Goal: Task Accomplishment & Management: Manage account settings

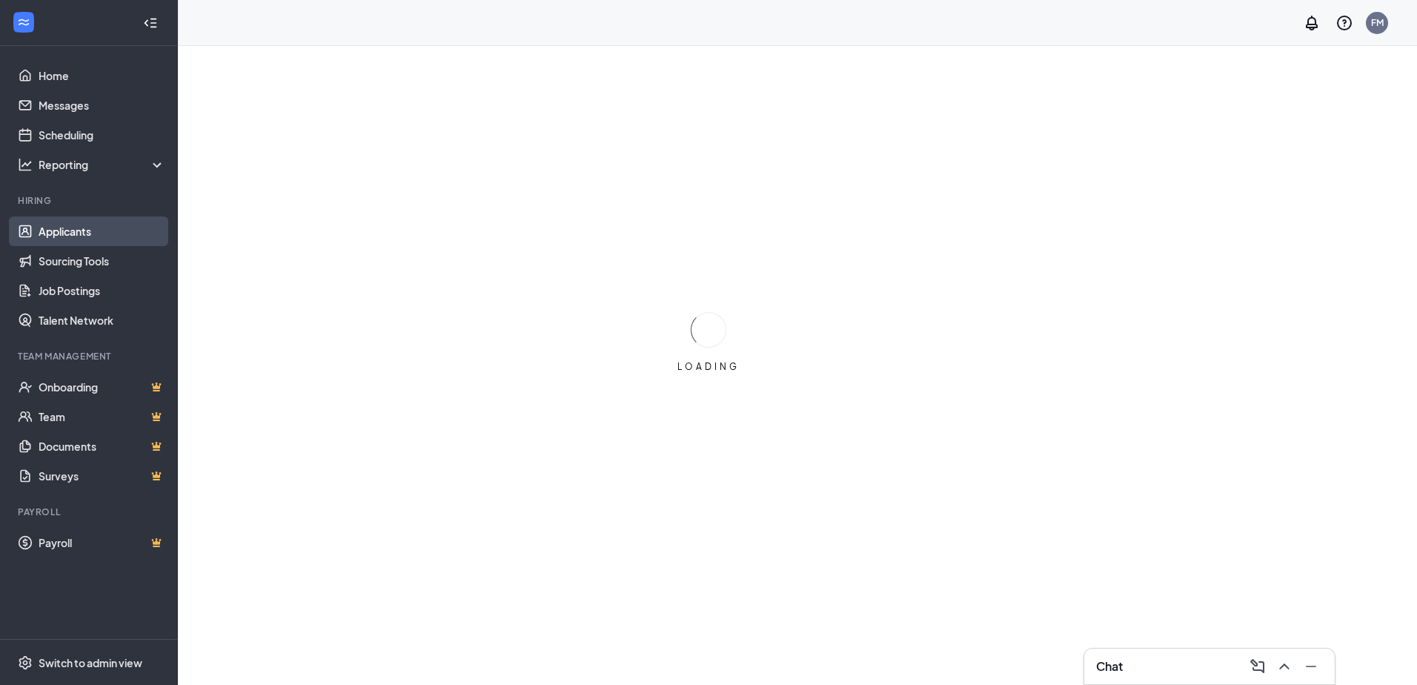
click at [57, 230] on link "Applicants" at bounding box center [102, 231] width 127 height 30
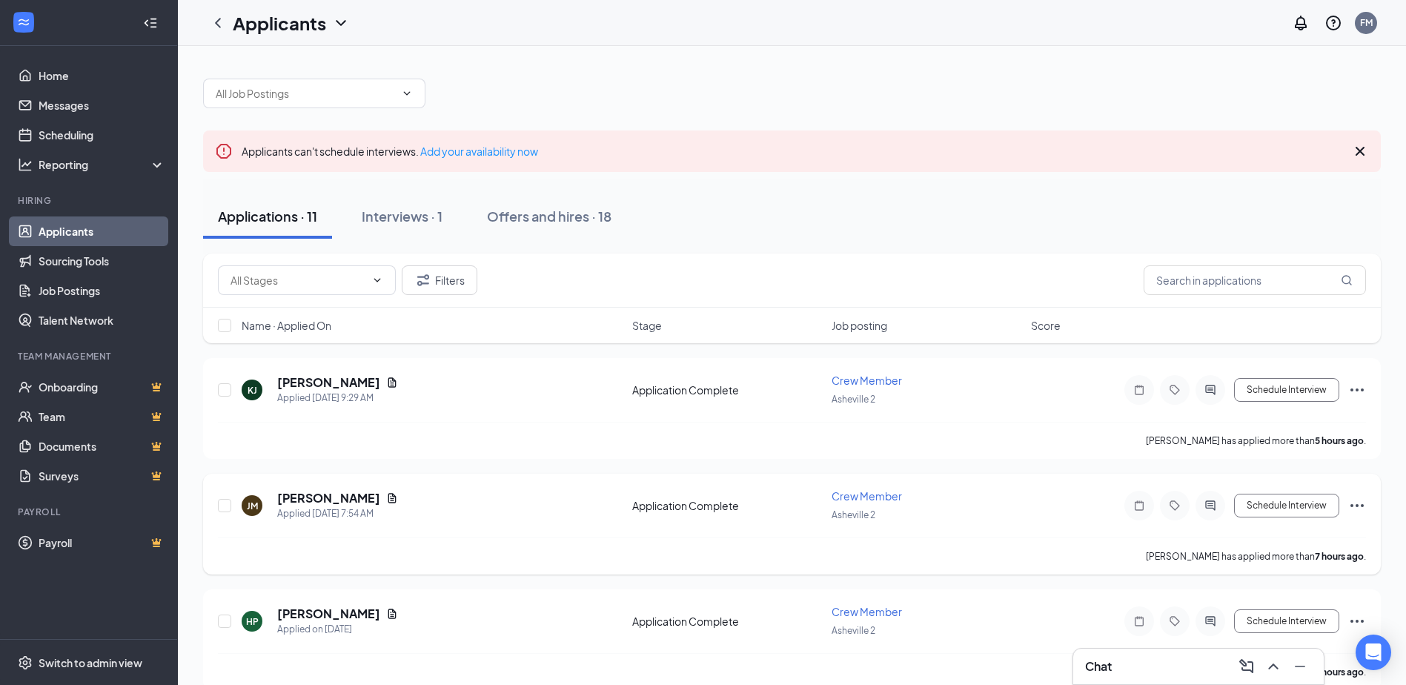
click at [325, 486] on div "[PERSON_NAME] Applied [DATE] 7:54 AM Application Complete Crew Member Asheville…" at bounding box center [791, 523] width 1177 height 101
click at [324, 490] on h5 "[PERSON_NAME]" at bounding box center [328, 498] width 103 height 16
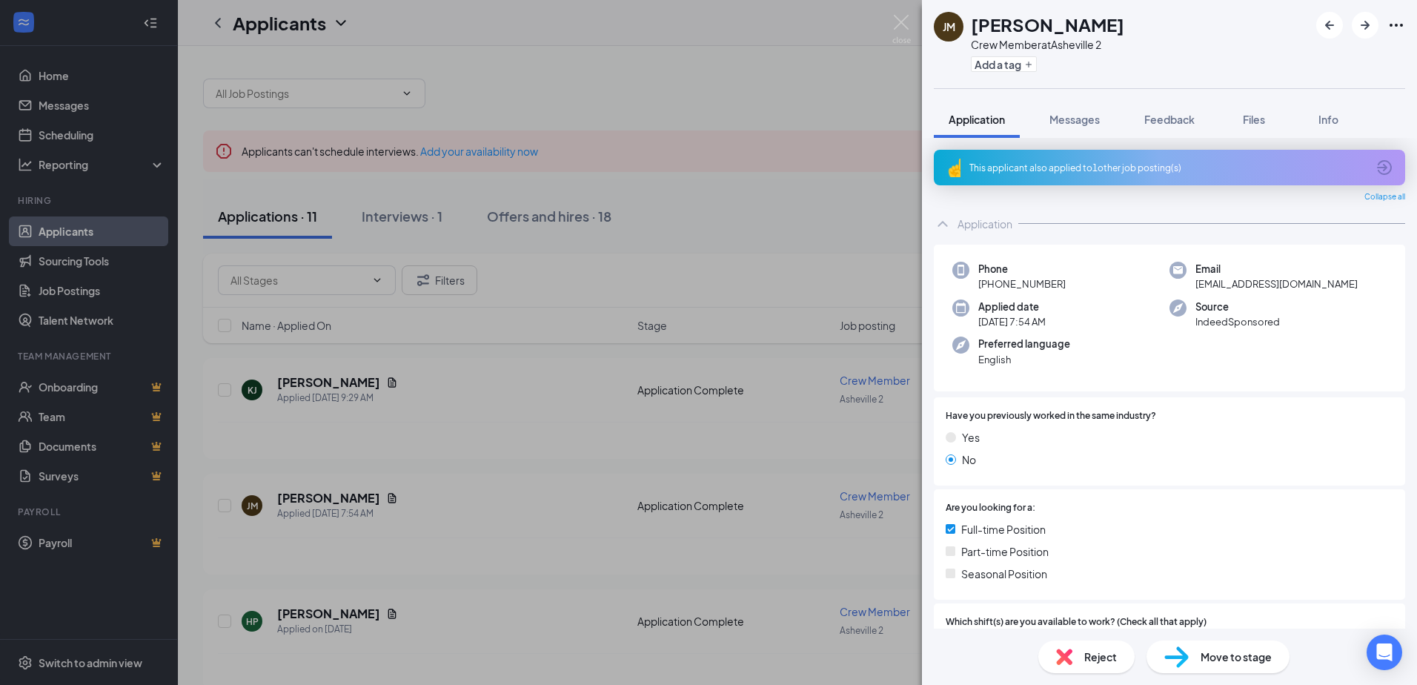
click at [990, 176] on div "This applicant also applied to 1 other job posting(s)" at bounding box center [1169, 168] width 471 height 36
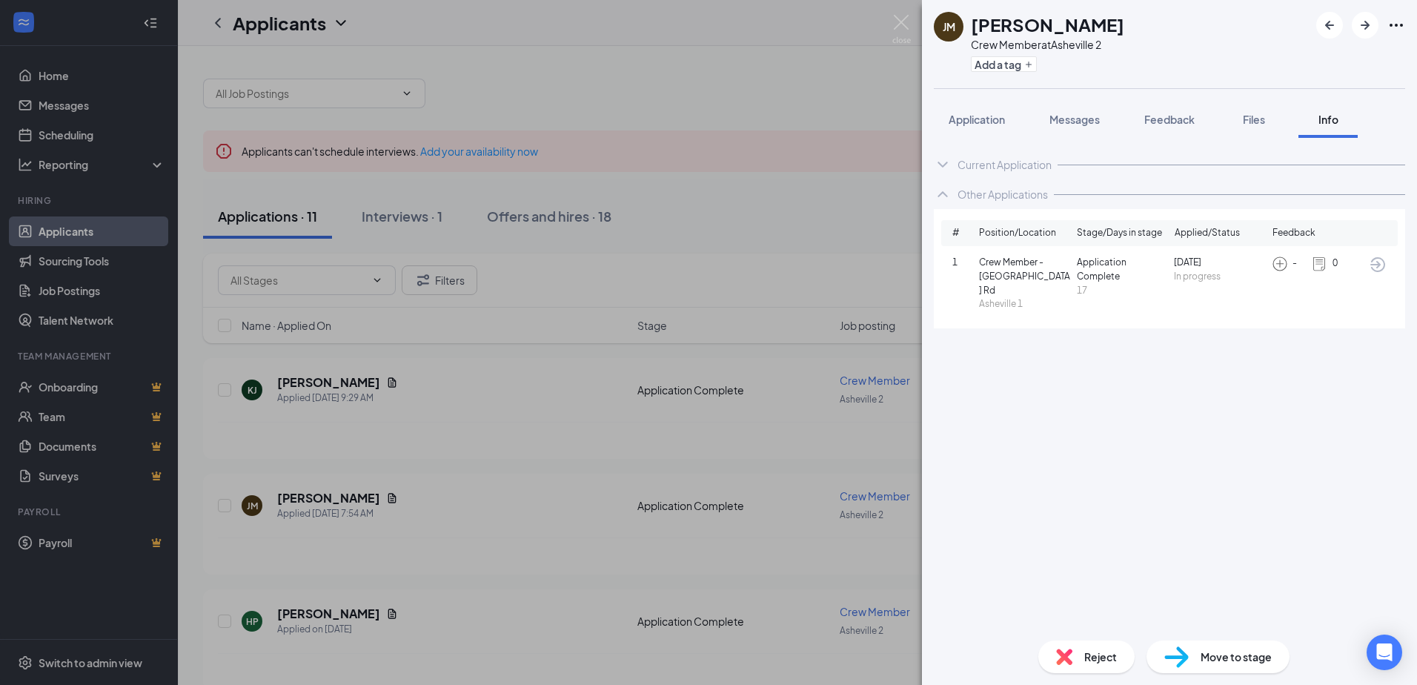
click at [943, 519] on div "Current Application Phone [PHONE_NUMBER] Email [EMAIL_ADDRESS][DOMAIN_NAME] App…" at bounding box center [1169, 383] width 495 height 491
click at [1073, 654] on div "Reject" at bounding box center [1086, 656] width 96 height 33
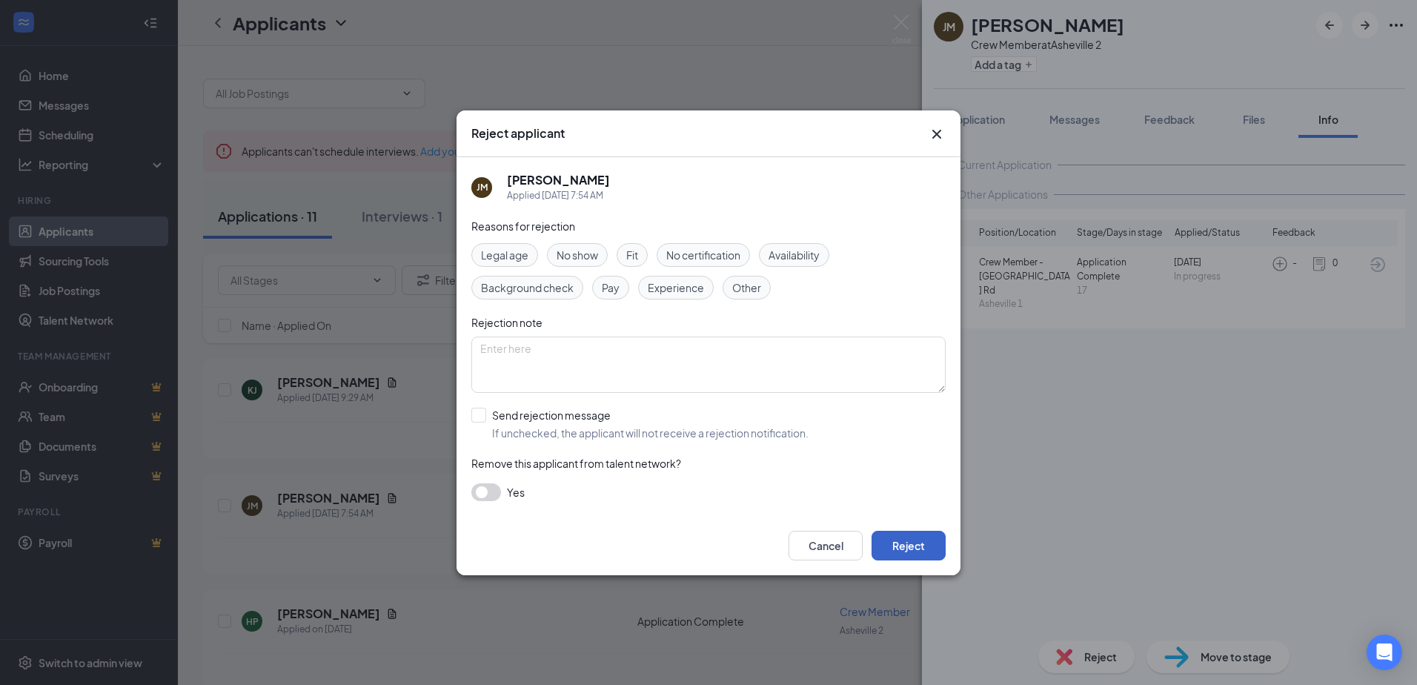
click at [888, 549] on button "Reject" at bounding box center [908, 546] width 74 height 30
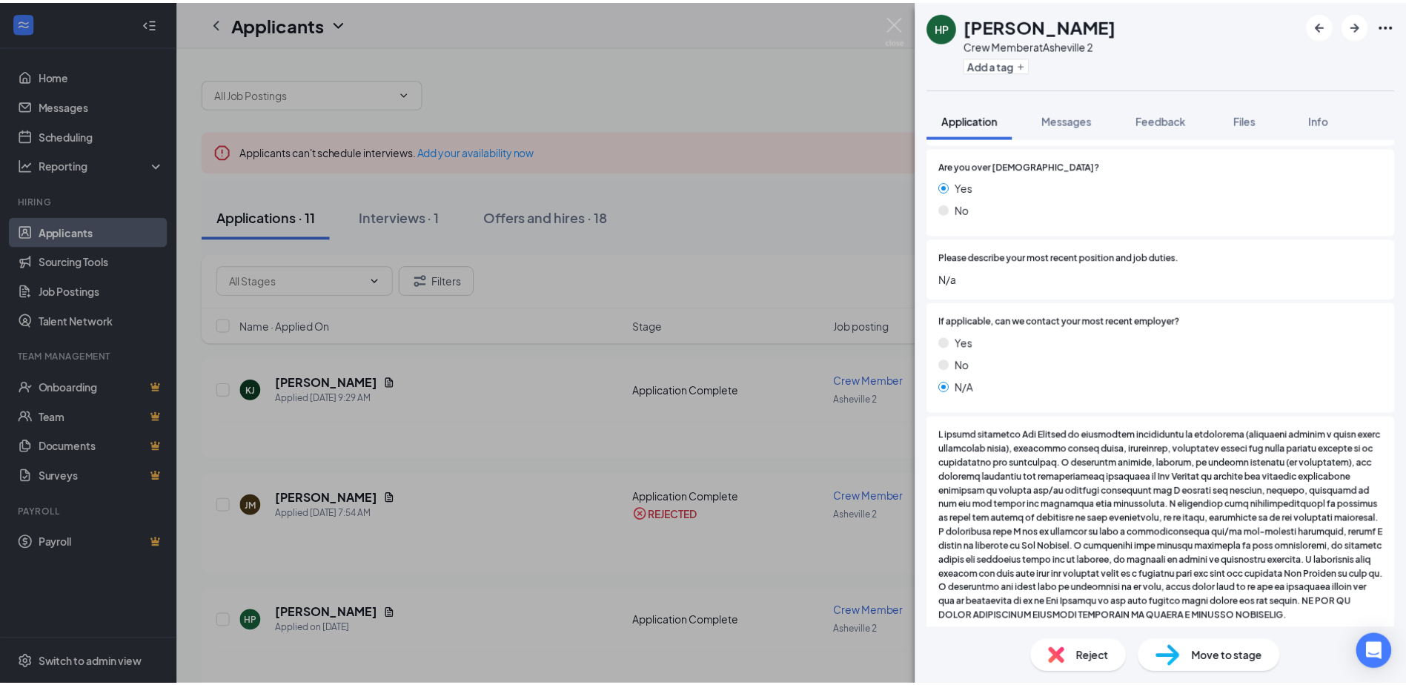
scroll to position [767, 0]
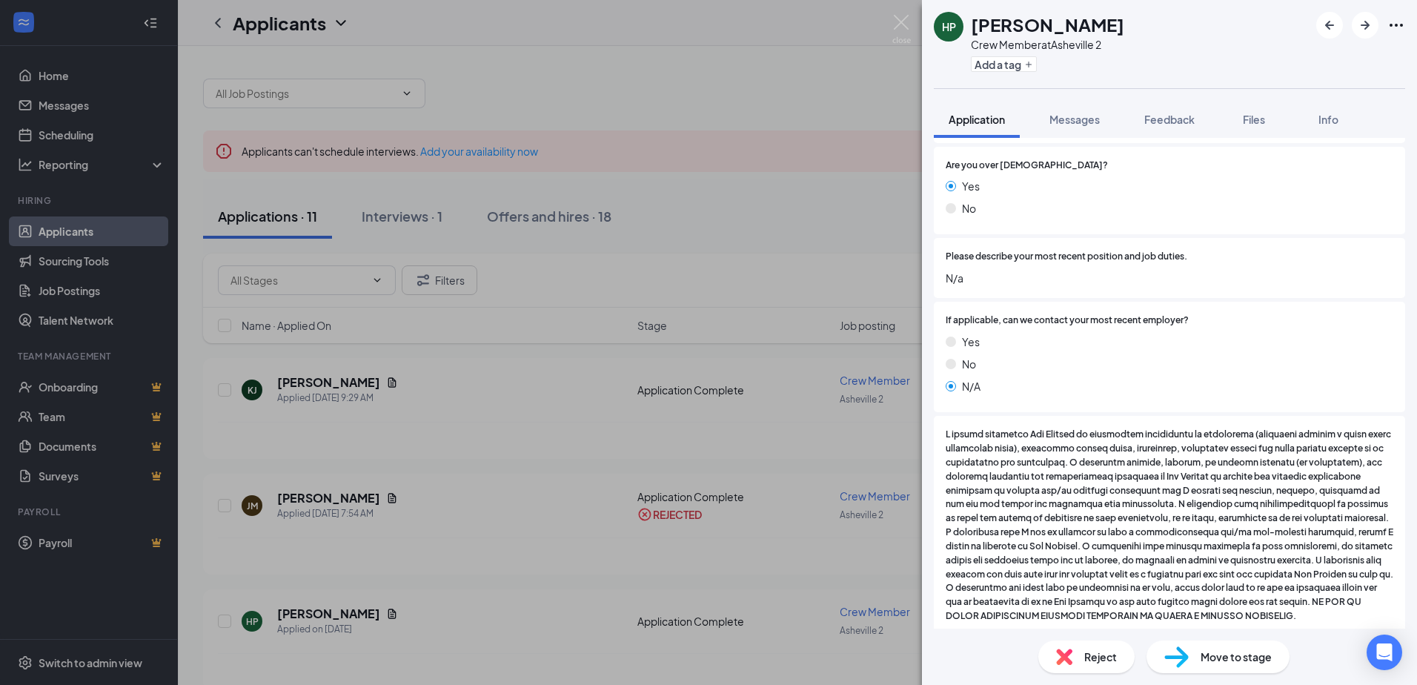
click at [1197, 636] on div "Reject Move to stage" at bounding box center [1169, 656] width 495 height 56
drag, startPoint x: 1194, startPoint y: 639, endPoint x: 1187, endPoint y: 653, distance: 15.6
click at [1187, 653] on img at bounding box center [1176, 656] width 24 height 21
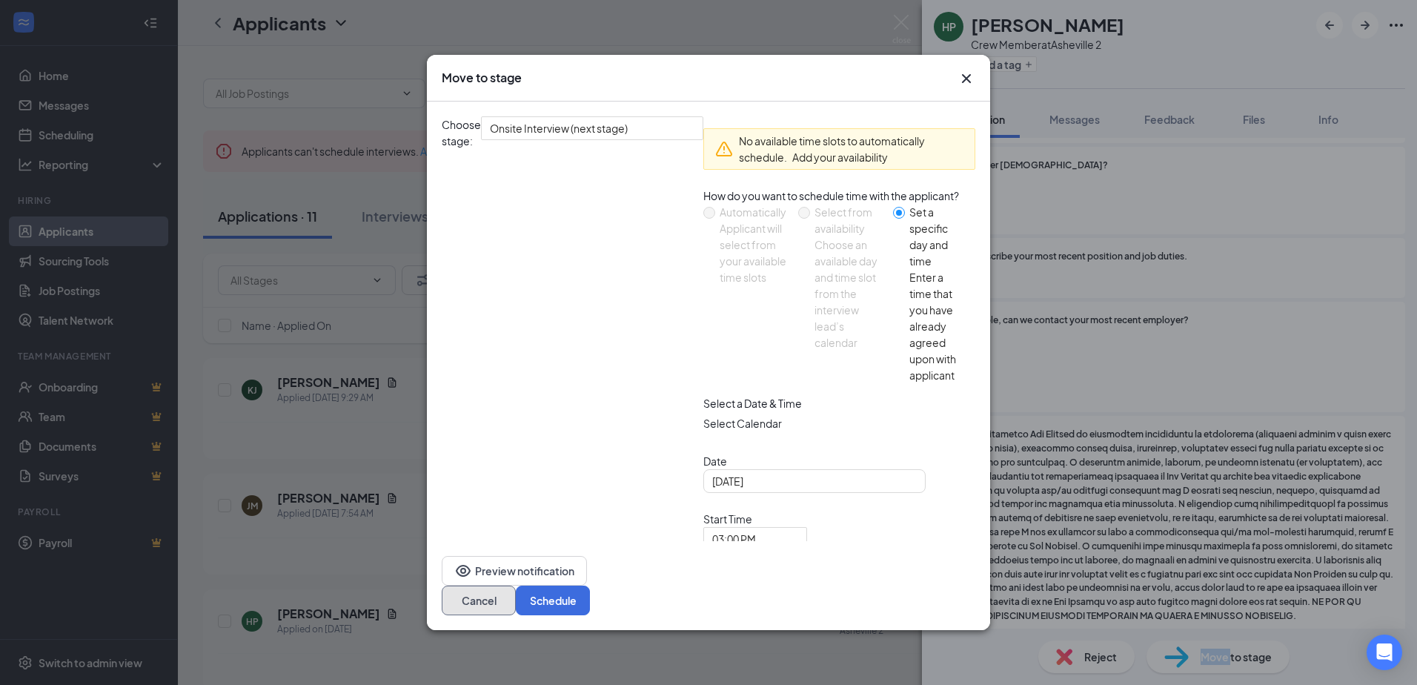
click at [516, 585] on button "Cancel" at bounding box center [479, 600] width 74 height 30
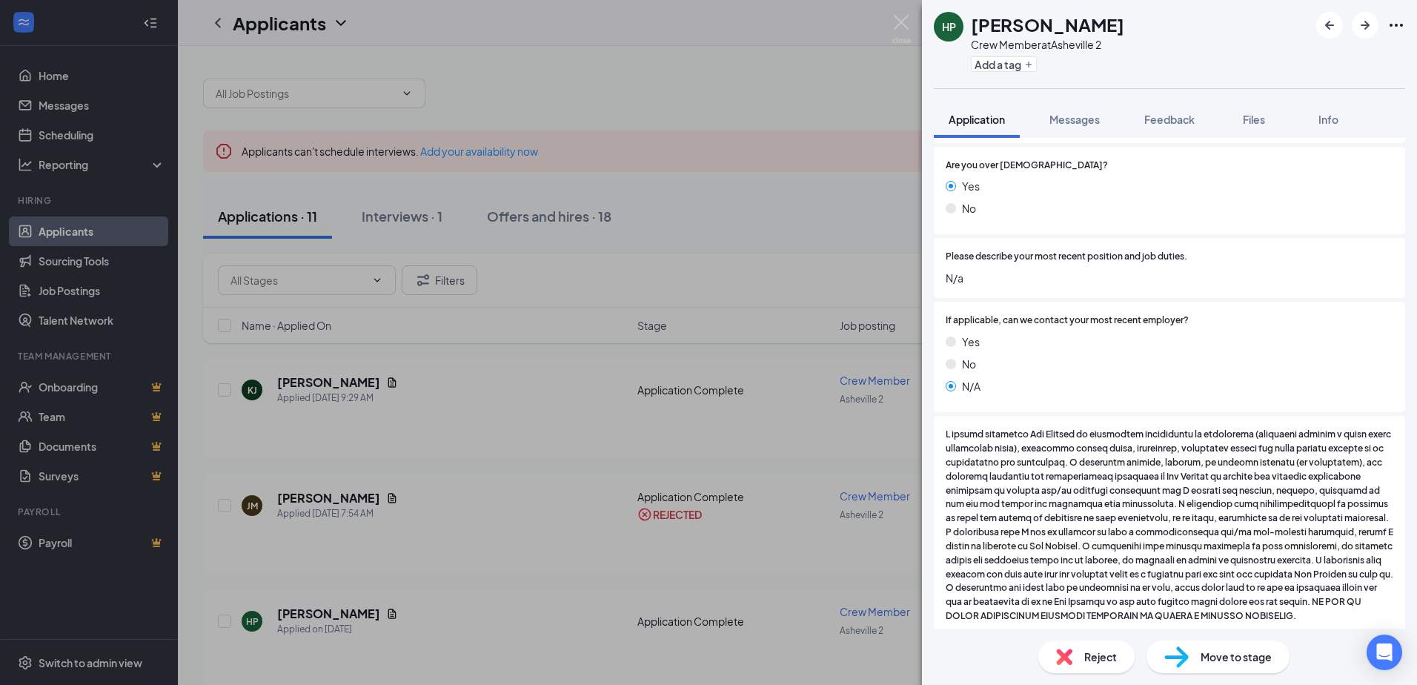
click at [709, 468] on div "HP [PERSON_NAME] Crew Member at [GEOGRAPHIC_DATA] 2 Add a tag Application Messa…" at bounding box center [708, 342] width 1417 height 685
